Goal: Navigation & Orientation: Find specific page/section

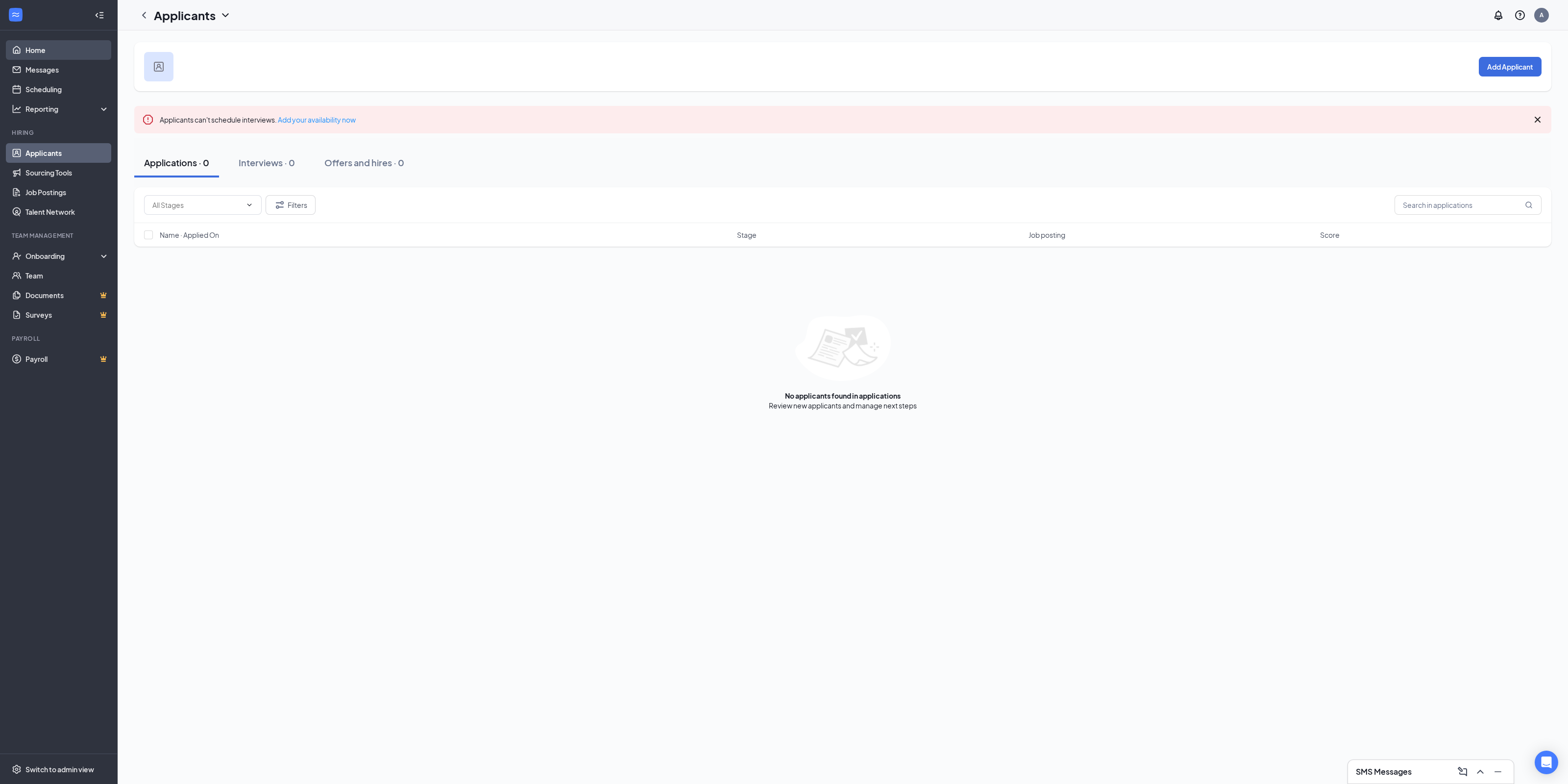
click at [35, 50] on link "Home" at bounding box center [67, 50] width 83 height 20
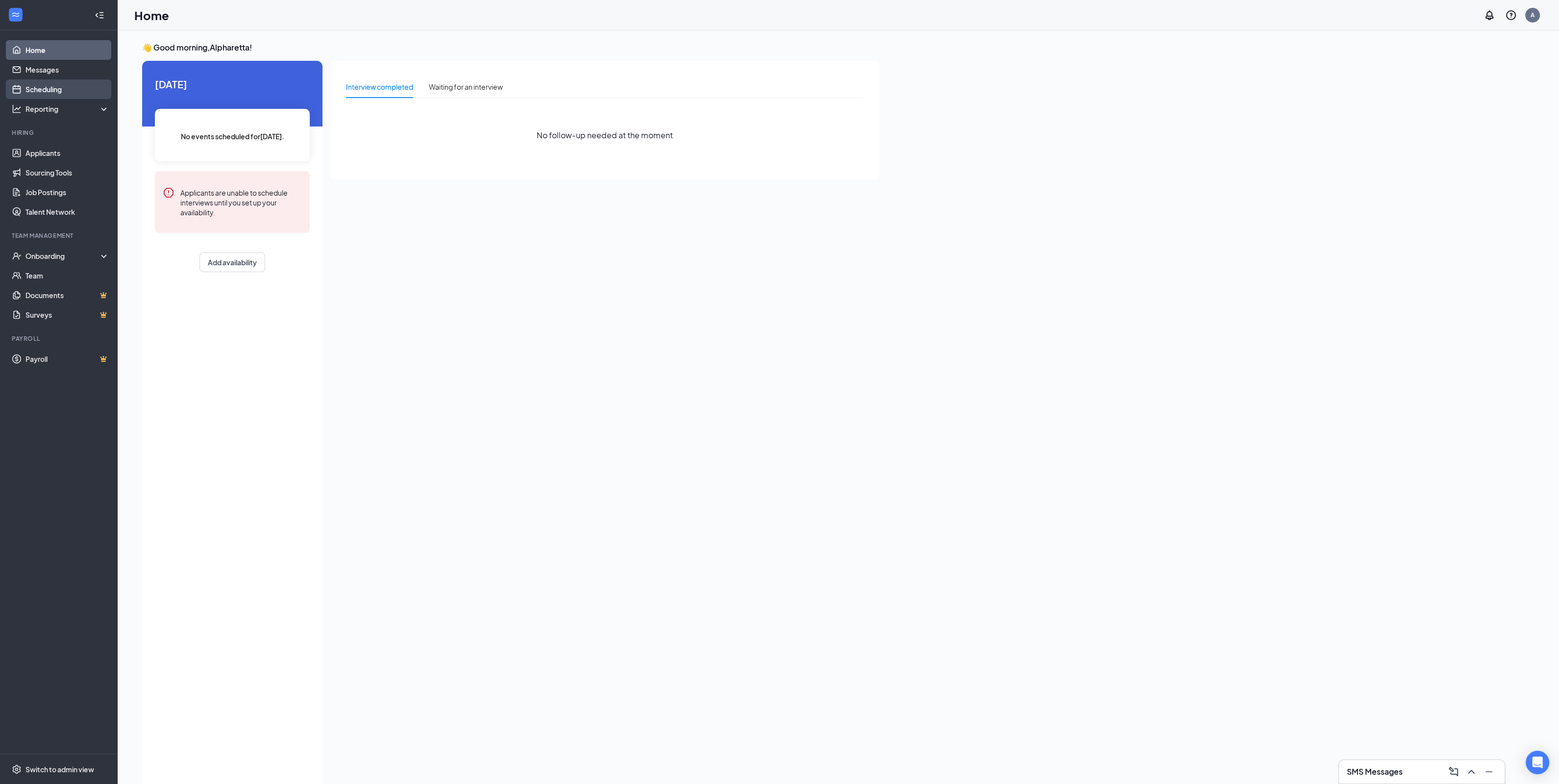
click at [48, 86] on link "Scheduling" at bounding box center [67, 89] width 83 height 20
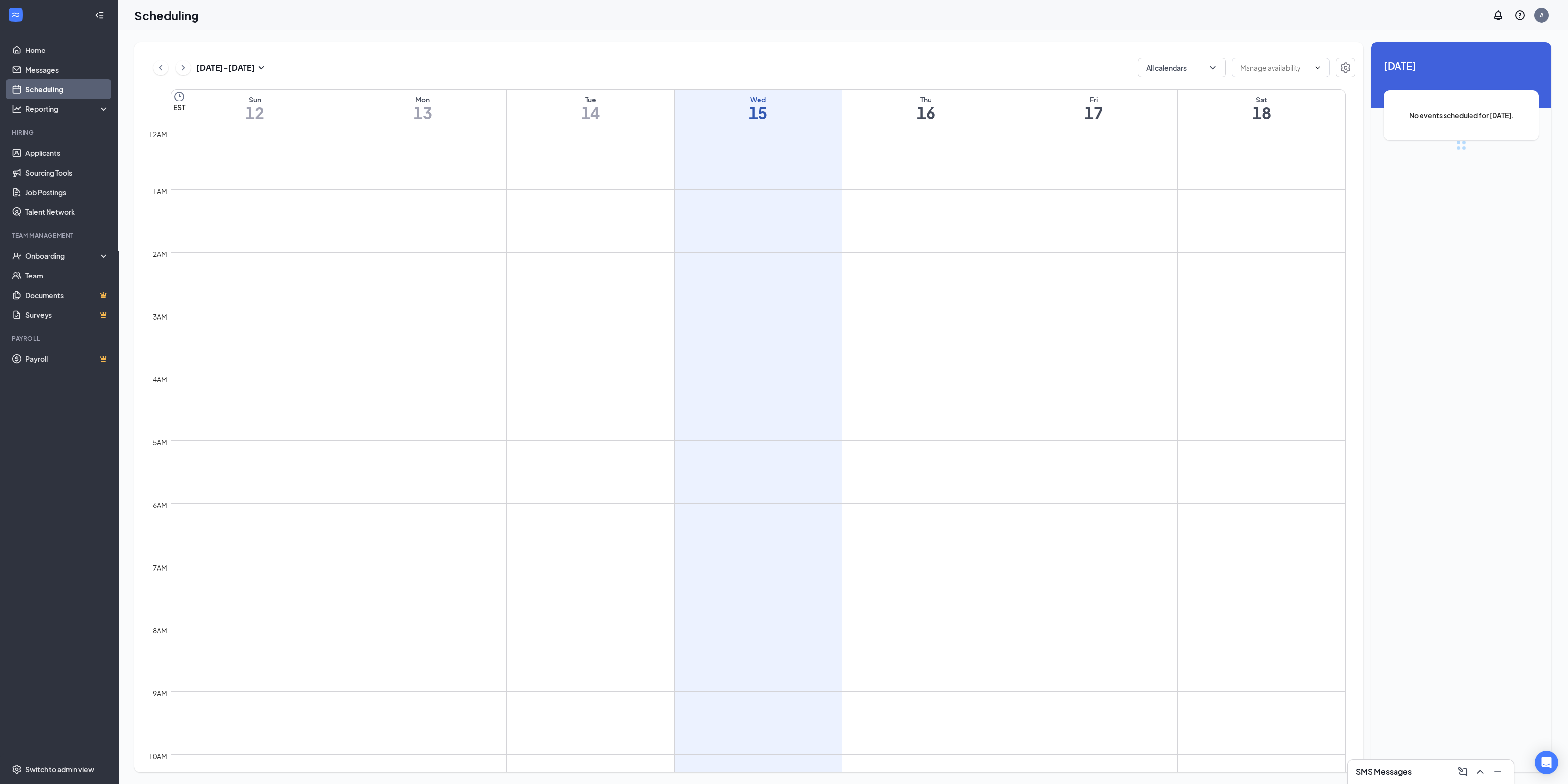
scroll to position [482, 0]
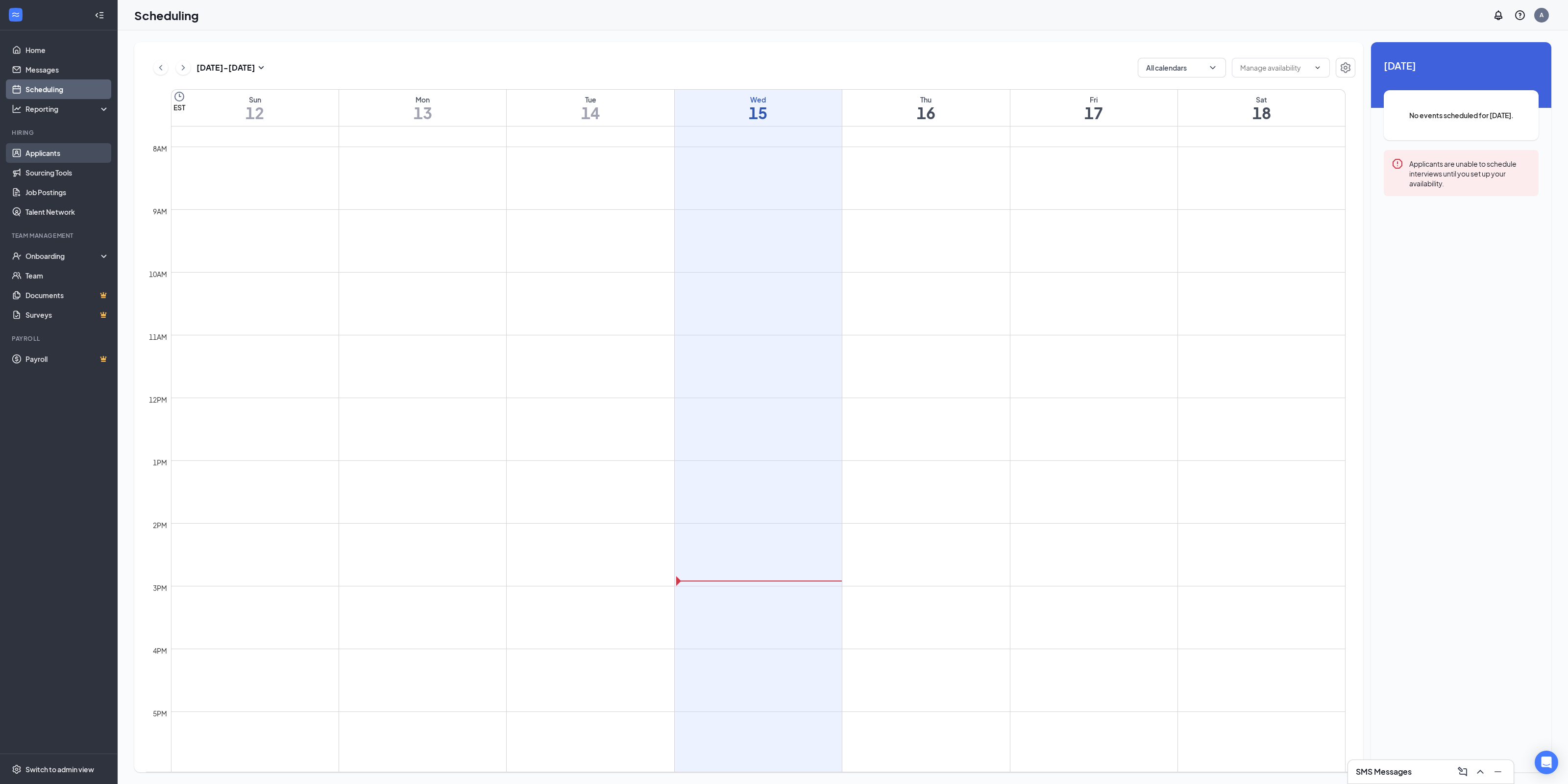
click at [50, 149] on link "Applicants" at bounding box center [67, 153] width 83 height 20
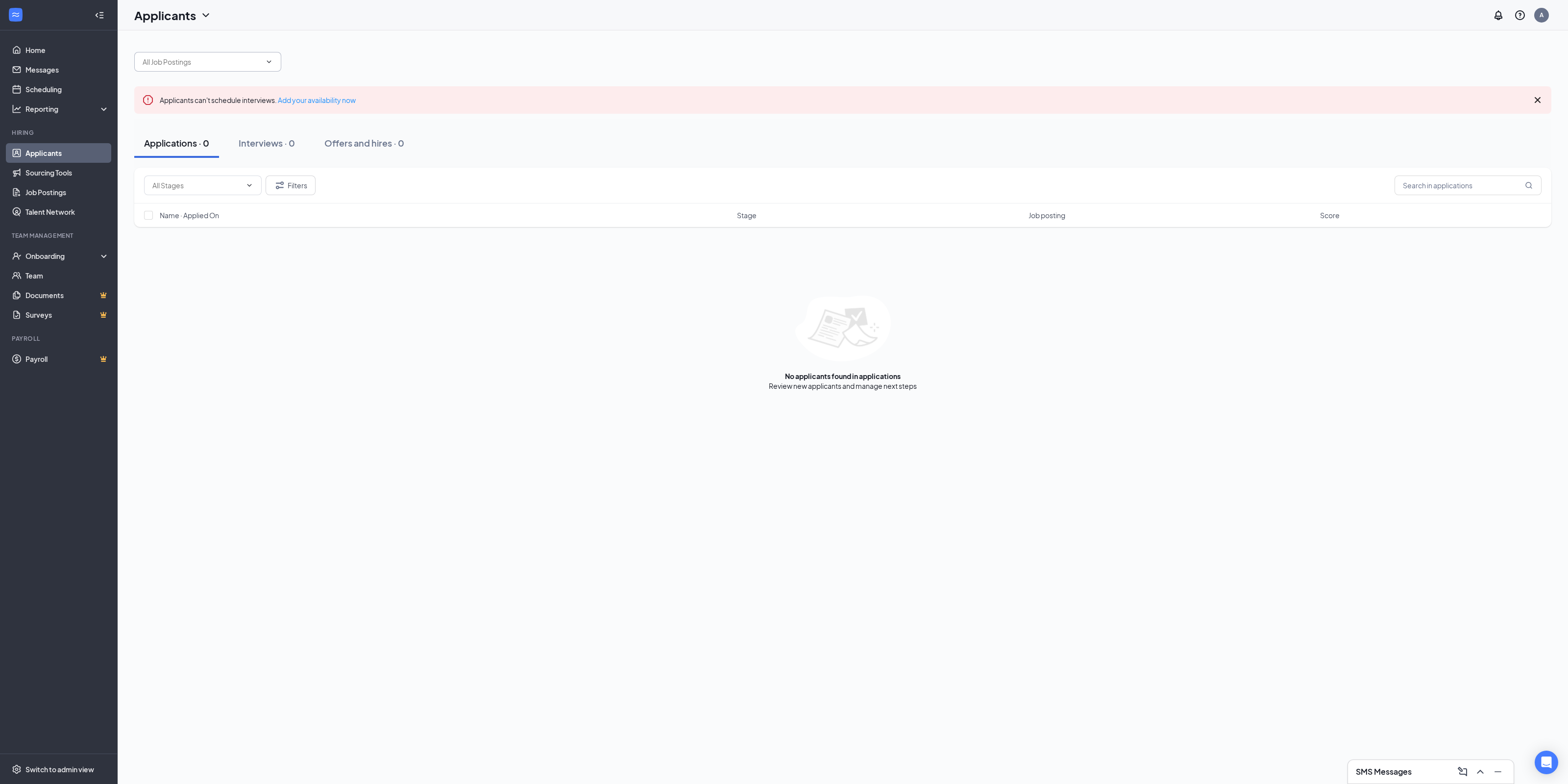
click at [268, 60] on icon "ChevronDown" at bounding box center [269, 62] width 8 height 8
click at [34, 273] on link "Team" at bounding box center [67, 275] width 83 height 20
